Goal: Communication & Community: Answer question/provide support

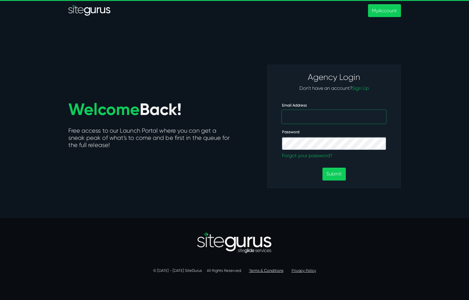
type input "[EMAIL_ADDRESS][DOMAIN_NAME]"
click at [334, 174] on button "Submit" at bounding box center [334, 174] width 23 height 13
click at [336, 179] on button "Submit" at bounding box center [334, 174] width 23 height 13
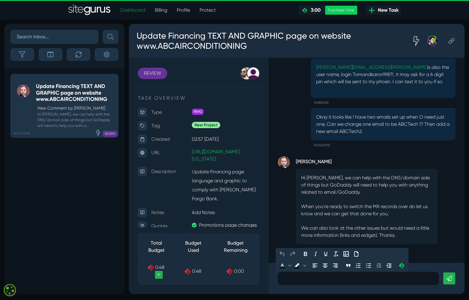
click at [304, 279] on p at bounding box center [358, 278] width 152 height 7
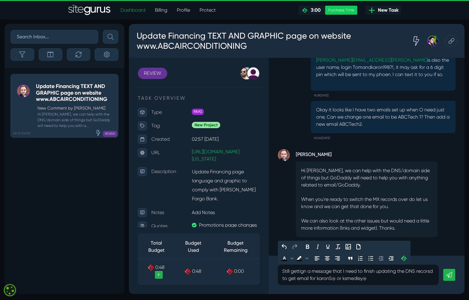
click at [450, 279] on link at bounding box center [449, 275] width 12 height 12
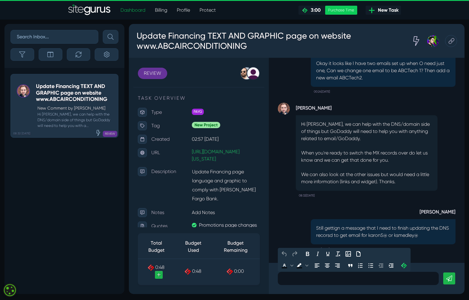
click at [381, 276] on p at bounding box center [358, 278] width 152 height 7
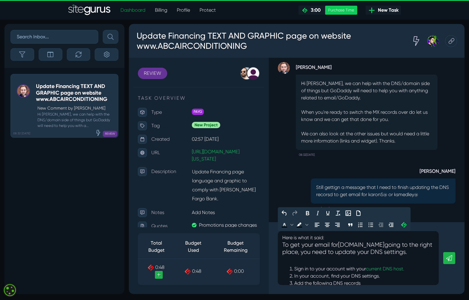
click at [449, 261] on link at bounding box center [449, 258] width 12 height 12
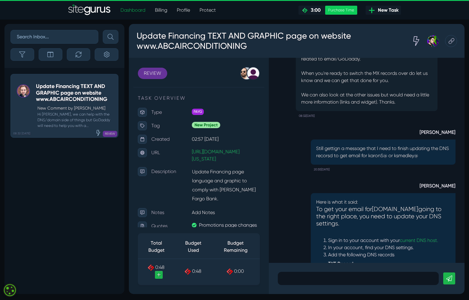
scroll to position [-145, 0]
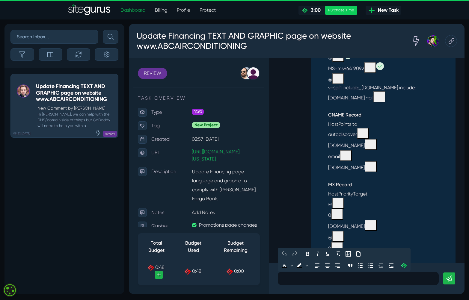
click at [387, 194] on div "Host Priority Target" at bounding box center [389, 194] width 122 height 7
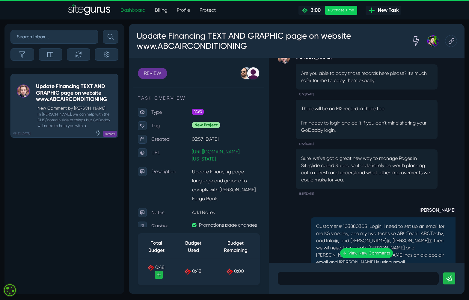
scroll to position [-735, 0]
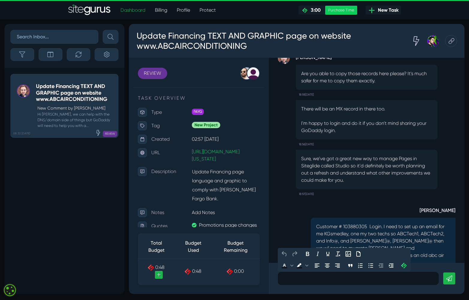
click at [296, 277] on p at bounding box center [358, 278] width 152 height 7
